Goal: Find specific page/section: Find specific page/section

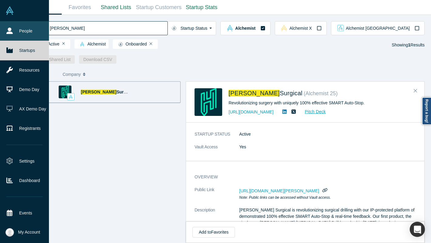
click at [11, 32] on icon at bounding box center [9, 31] width 6 height 6
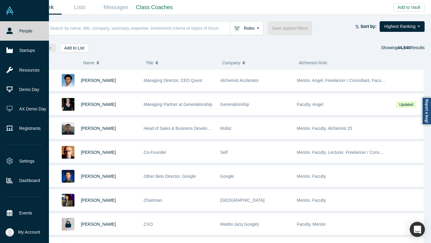
click at [14, 25] on link "People" at bounding box center [24, 30] width 49 height 19
